Goal: Navigation & Orientation: Find specific page/section

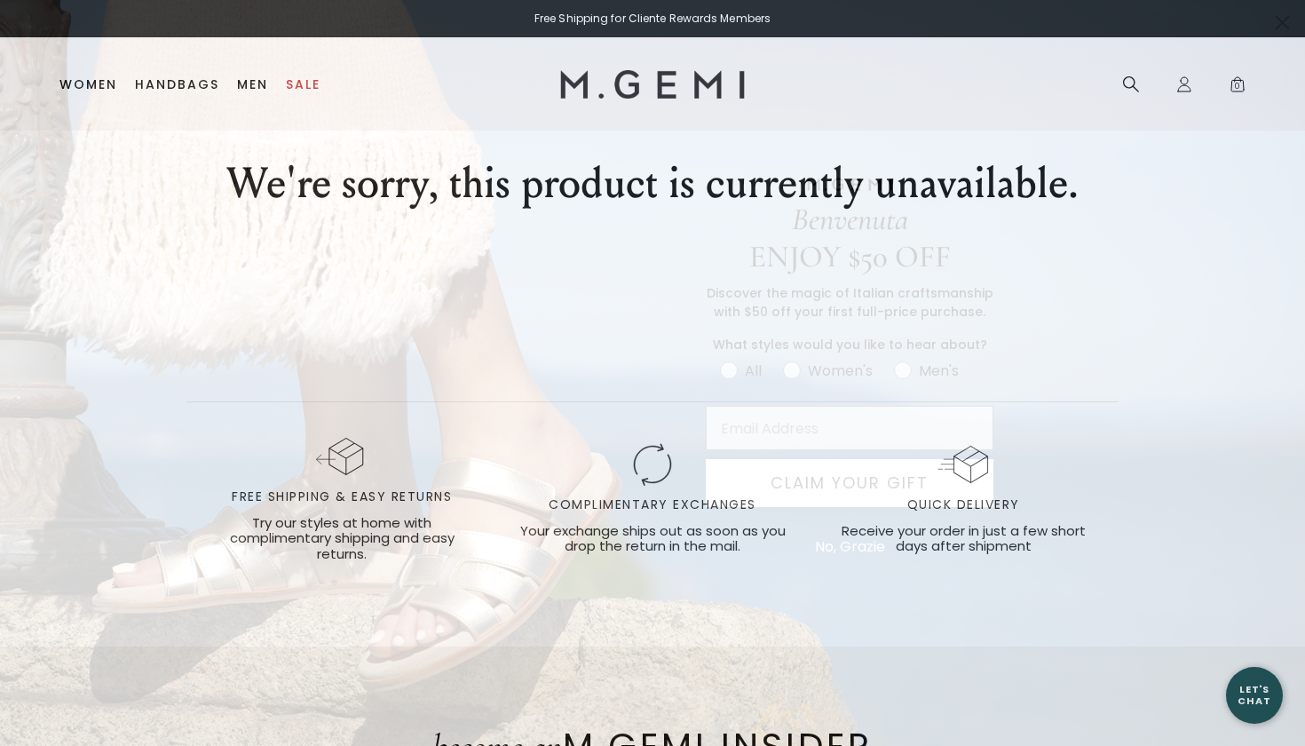
click at [1284, 26] on circle "Close dialog" at bounding box center [1282, 22] width 29 height 29
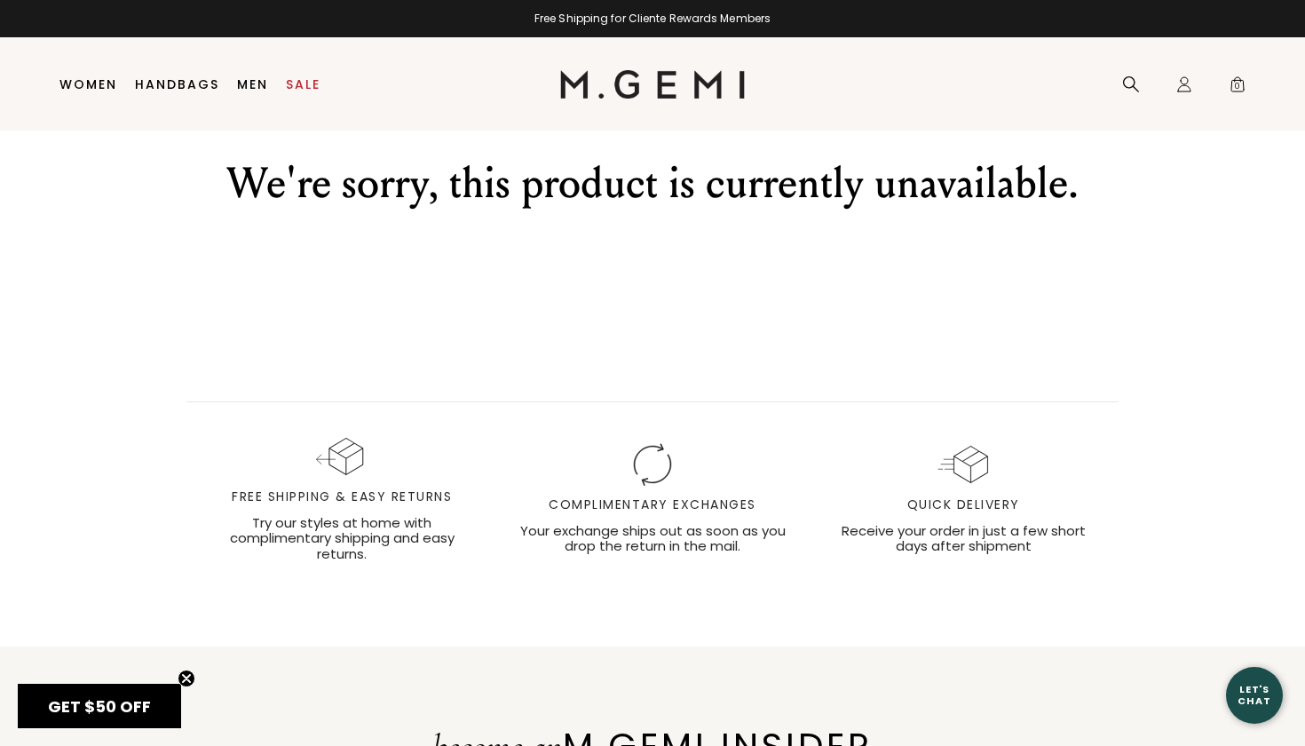
click at [653, 83] on img at bounding box center [653, 84] width 186 height 28
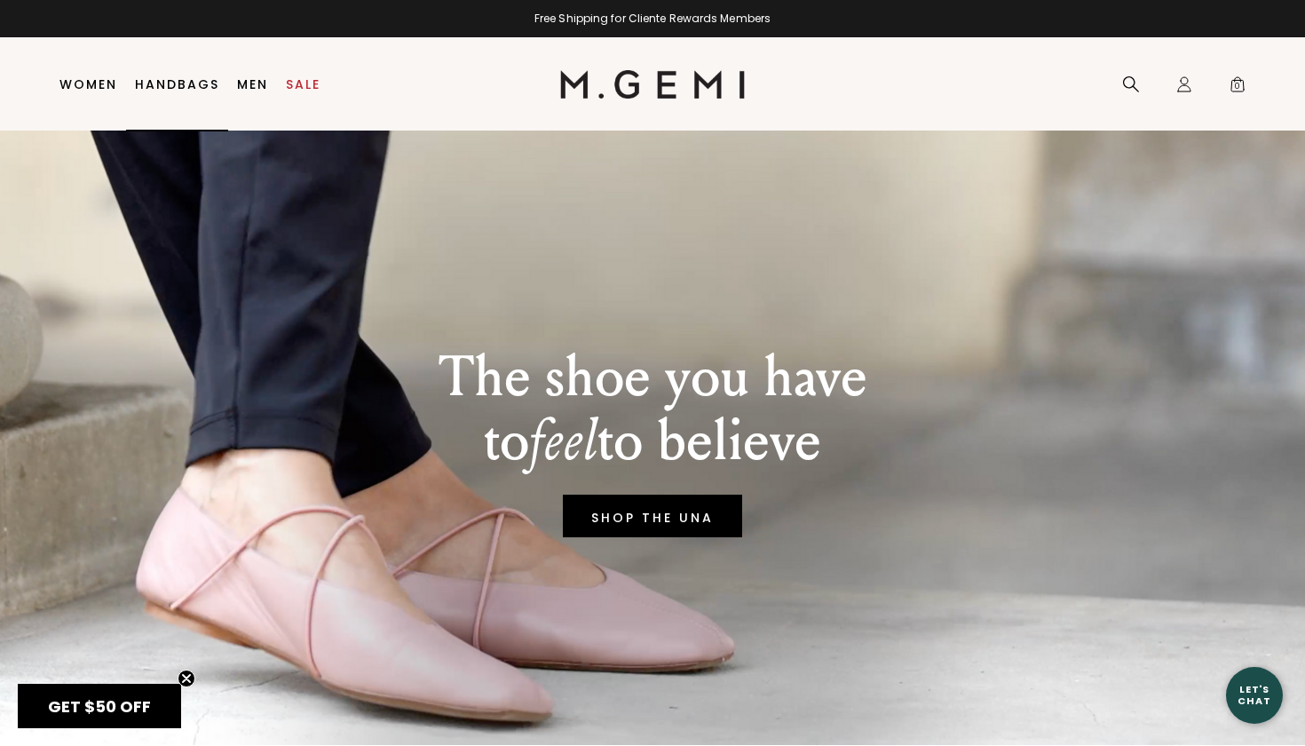
click at [192, 83] on link "Handbags" at bounding box center [177, 84] width 84 height 14
click at [186, 677] on icon "Close teaser" at bounding box center [186, 678] width 7 height 7
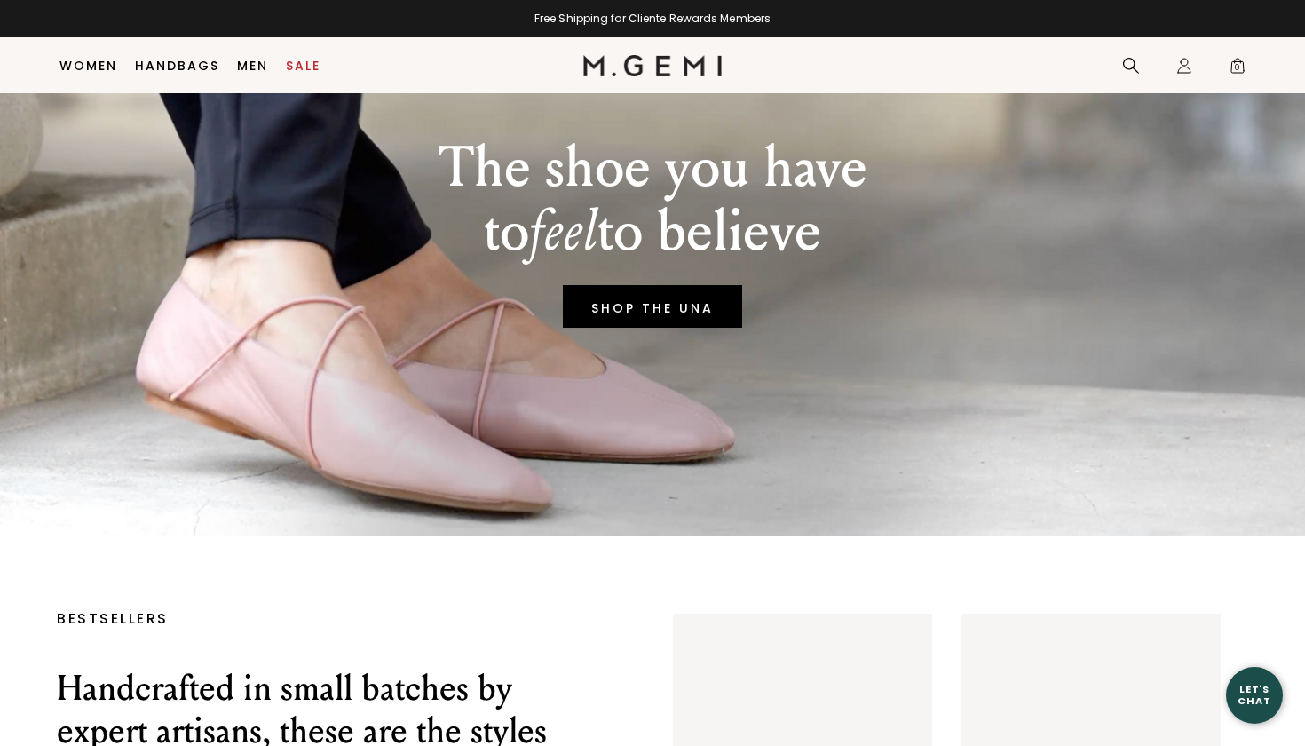
scroll to position [170, 0]
